Goal: Transaction & Acquisition: Purchase product/service

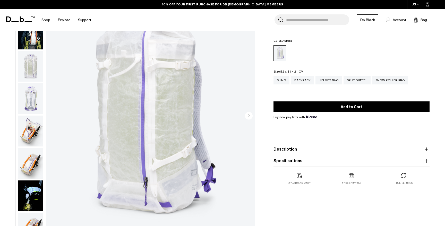
scroll to position [48, 0]
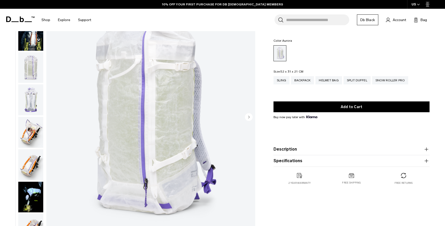
click at [29, 187] on img "button" at bounding box center [30, 197] width 25 height 31
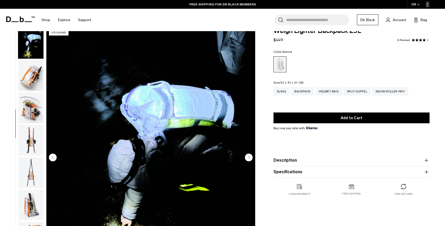
scroll to position [0, 0]
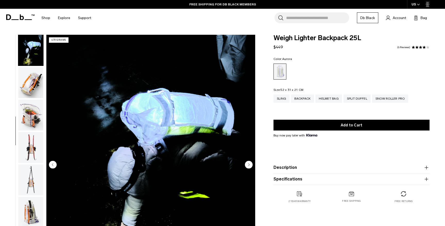
click at [30, 78] on img "button" at bounding box center [30, 82] width 25 height 31
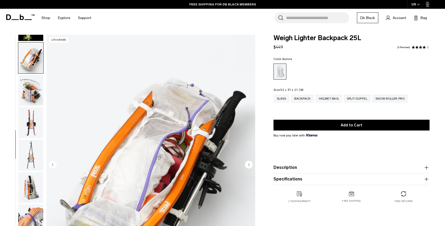
scroll to position [227, 0]
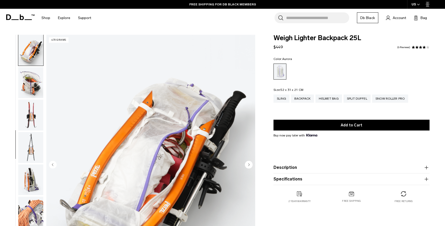
click at [25, 77] on img "button" at bounding box center [30, 82] width 25 height 31
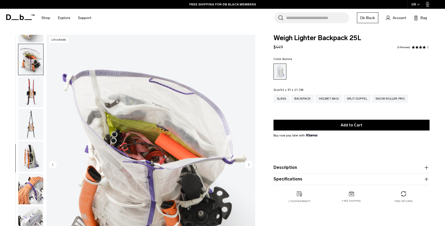
scroll to position [259, 0]
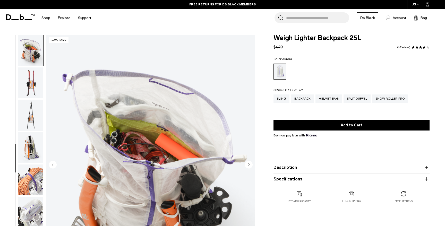
click at [25, 90] on img "button" at bounding box center [30, 82] width 25 height 31
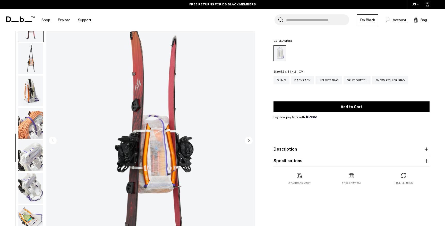
scroll to position [19, 0]
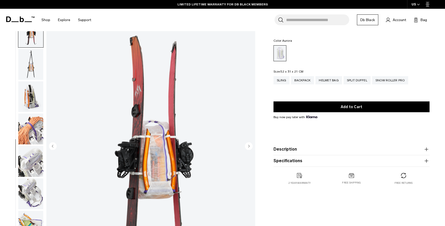
click at [34, 94] on img "button" at bounding box center [30, 96] width 25 height 31
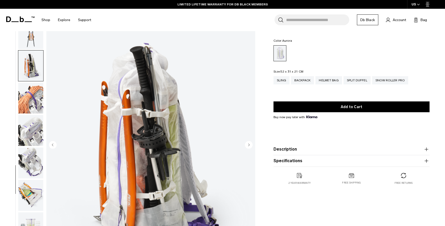
scroll to position [0, 0]
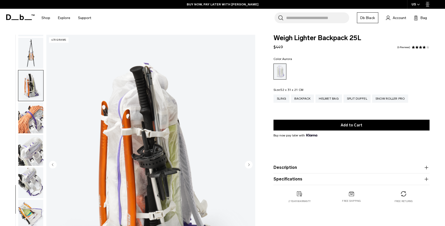
click at [25, 17] on icon at bounding box center [20, 17] width 28 height 6
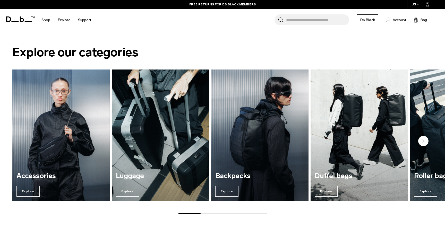
scroll to position [409, 0]
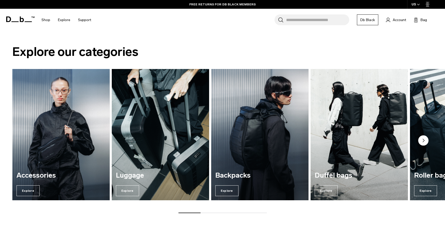
click at [347, 119] on img "4 / 7" at bounding box center [359, 134] width 100 height 135
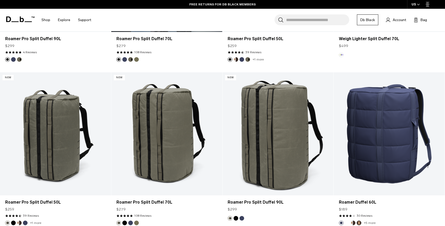
scroll to position [236, 0]
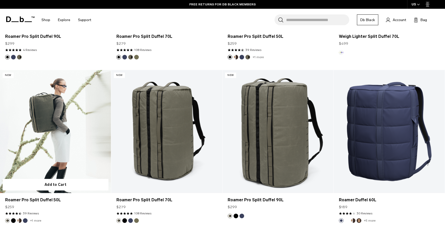
click at [64, 138] on link "Roamer Pro Split Duffel 50L" at bounding box center [55, 131] width 111 height 123
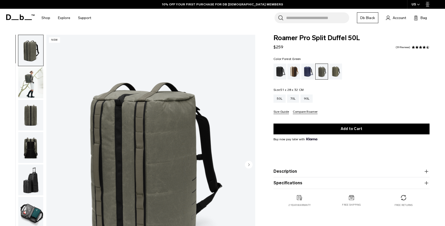
click at [30, 209] on img "button" at bounding box center [30, 212] width 25 height 31
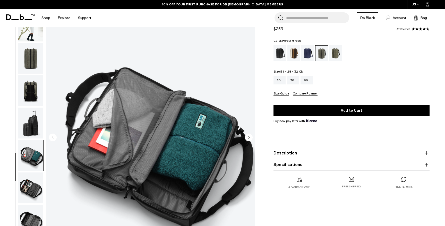
scroll to position [31, 0]
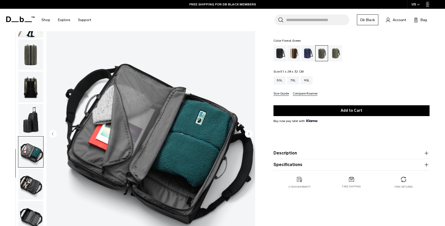
click at [32, 178] on img "button" at bounding box center [30, 184] width 25 height 31
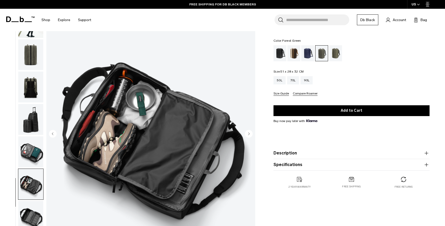
click at [36, 155] on img "button" at bounding box center [30, 151] width 25 height 31
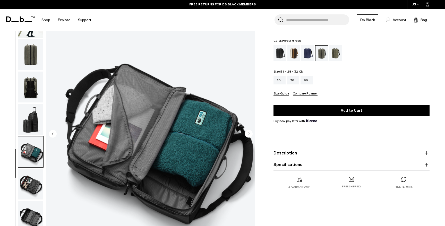
click at [34, 133] on img "button" at bounding box center [30, 119] width 25 height 31
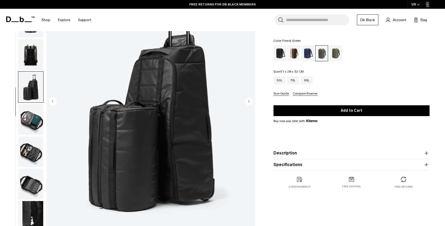
scroll to position [66, 0]
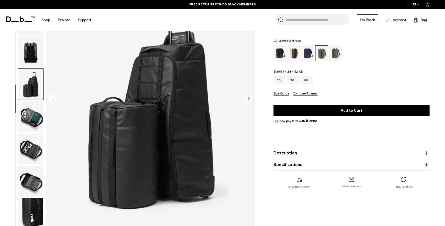
click at [32, 50] on img "button" at bounding box center [30, 51] width 25 height 31
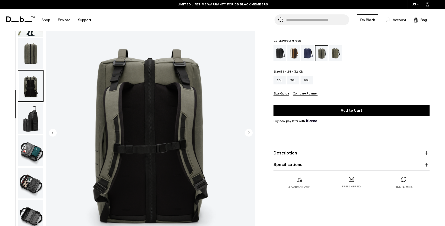
scroll to position [31, 0]
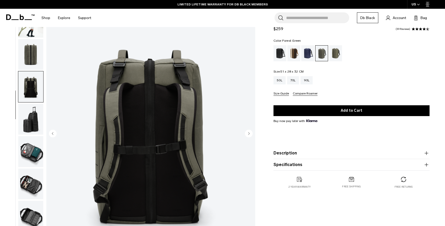
click at [32, 59] on img "button" at bounding box center [30, 54] width 25 height 31
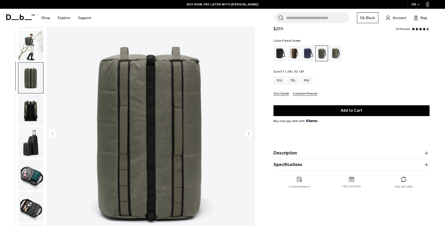
scroll to position [0, 0]
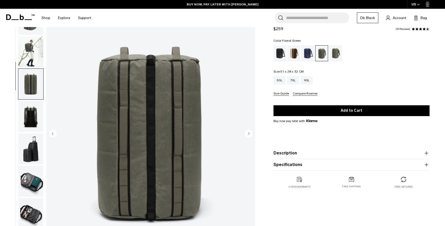
click at [29, 56] on img "button" at bounding box center [30, 51] width 25 height 31
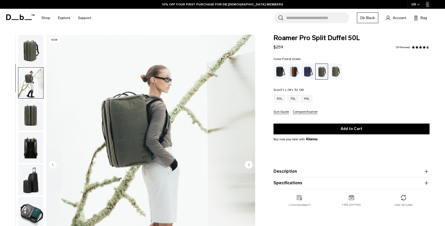
click at [27, 51] on img "button" at bounding box center [30, 50] width 25 height 31
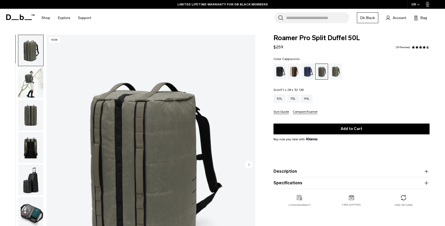
click at [298, 74] on div "Cappuccino" at bounding box center [293, 72] width 13 height 16
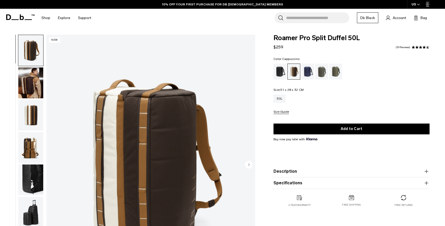
click at [32, 116] on img "button" at bounding box center [30, 115] width 25 height 31
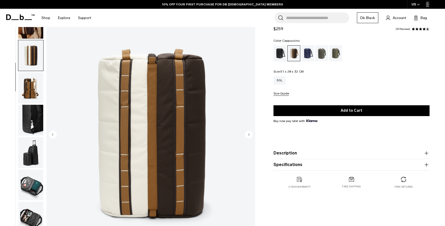
scroll to position [35, 0]
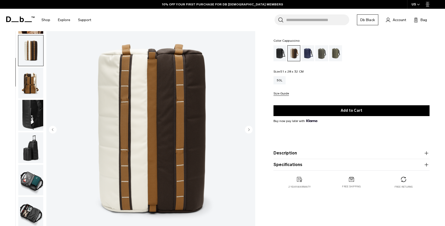
click at [26, 118] on img "button" at bounding box center [30, 115] width 25 height 31
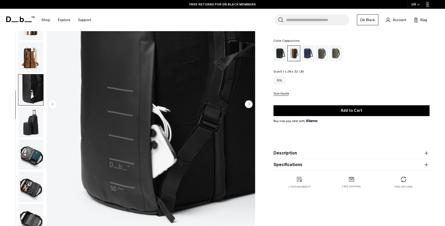
scroll to position [0, 0]
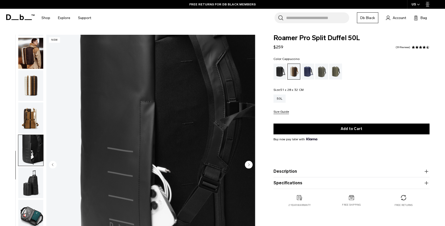
click at [31, 109] on img "button" at bounding box center [30, 117] width 25 height 31
